Goal: Information Seeking & Learning: Understand process/instructions

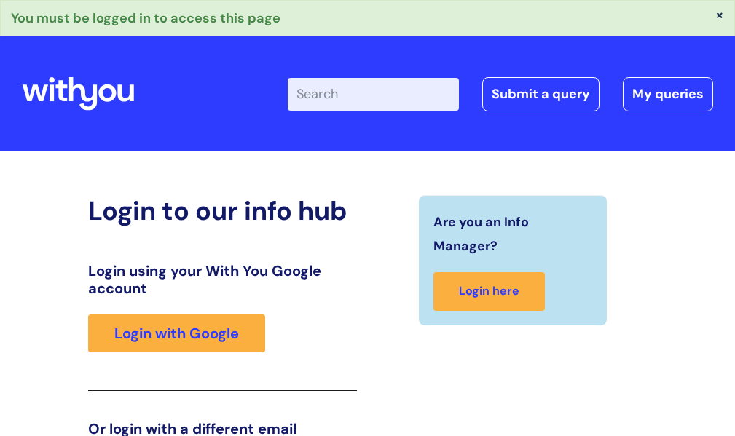
scroll to position [259, 0]
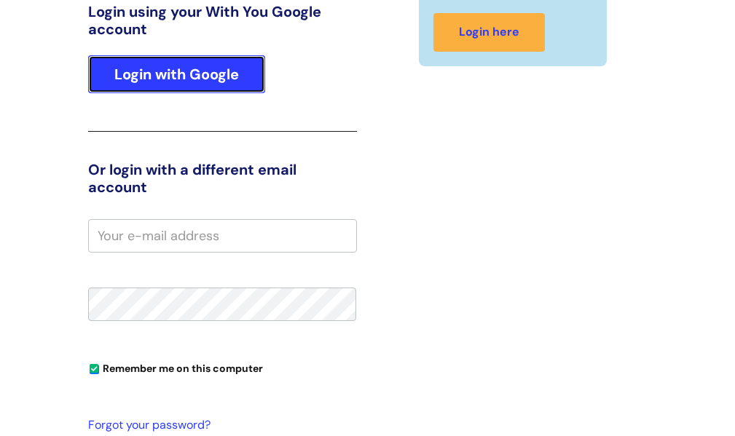
click at [127, 73] on link "Login with Google" at bounding box center [176, 74] width 177 height 38
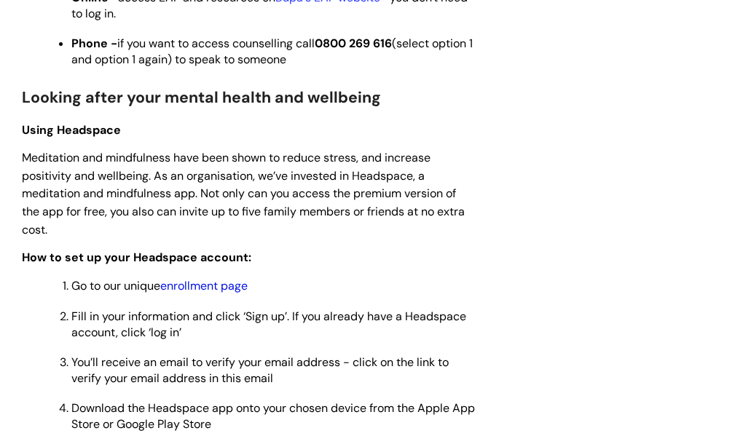
scroll to position [1165, 0]
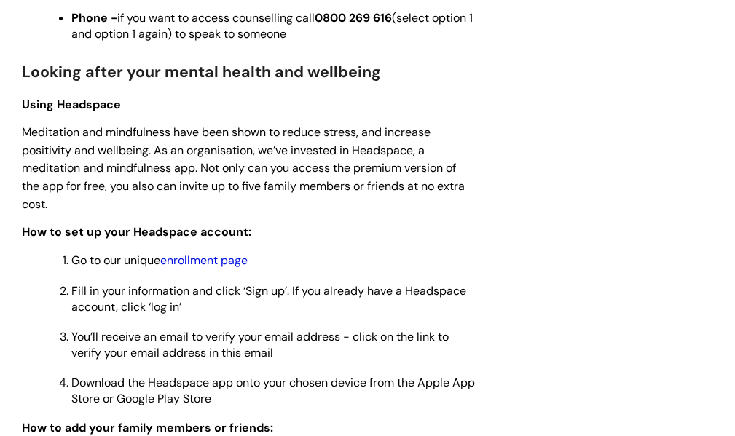
click at [186, 256] on link "enrollment page" at bounding box center [203, 260] width 87 height 15
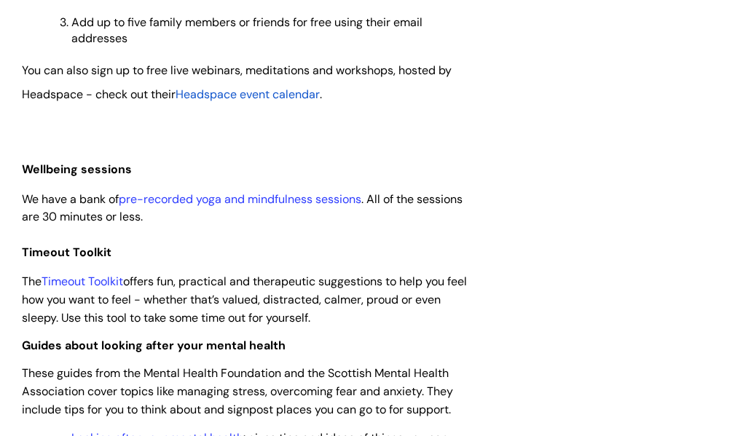
scroll to position [1675, 0]
